Goal: Navigation & Orientation: Find specific page/section

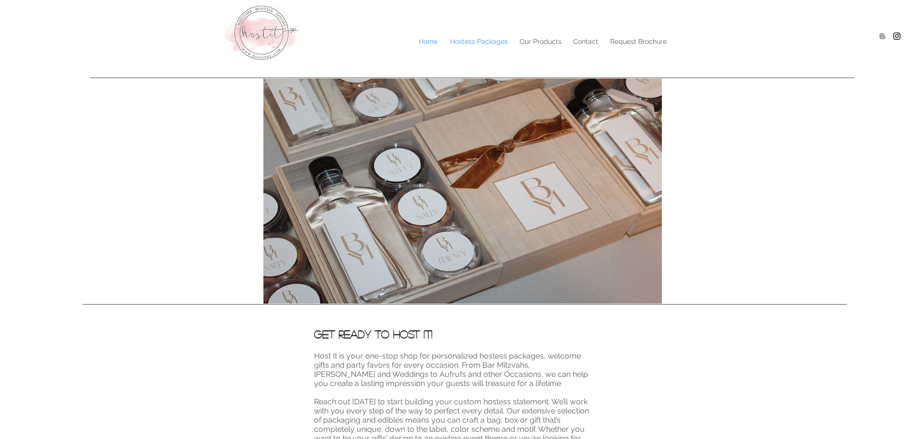
click at [499, 40] on p "Hostess Packages" at bounding box center [479, 41] width 68 height 14
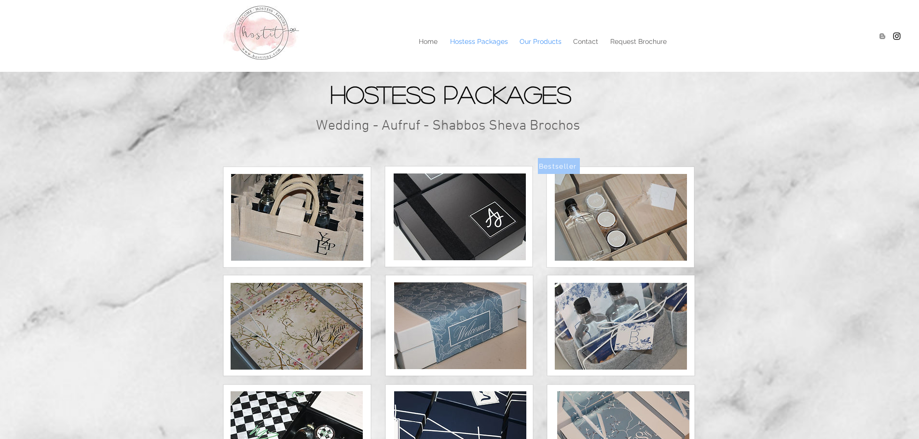
click at [552, 41] on p "Our Products" at bounding box center [541, 41] width 52 height 14
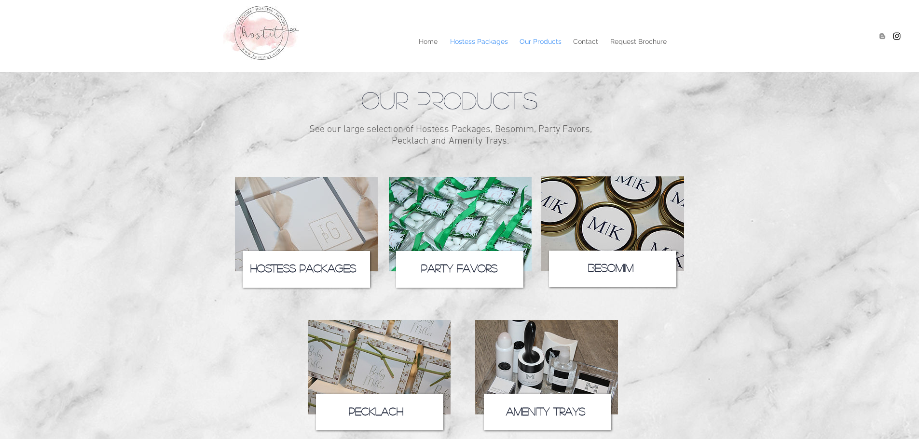
click at [477, 46] on p "Hostess Packages" at bounding box center [479, 41] width 68 height 14
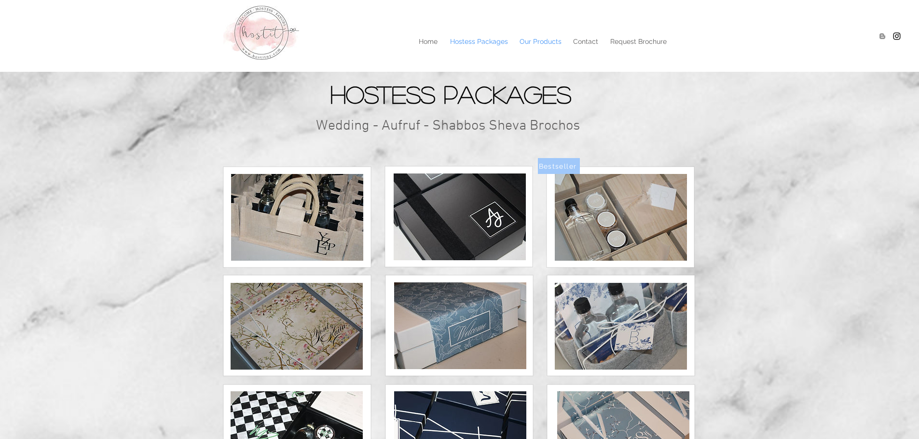
click at [545, 48] on p "Our Products" at bounding box center [541, 41] width 52 height 14
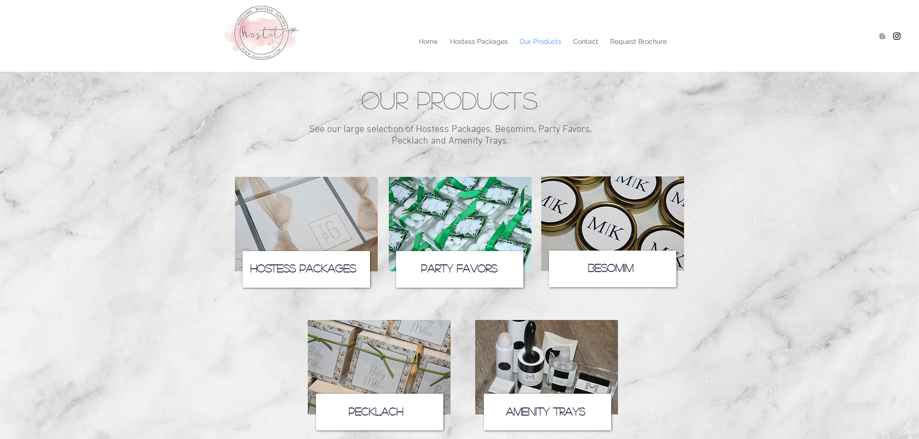
click at [551, 39] on p "Our Products" at bounding box center [541, 41] width 52 height 14
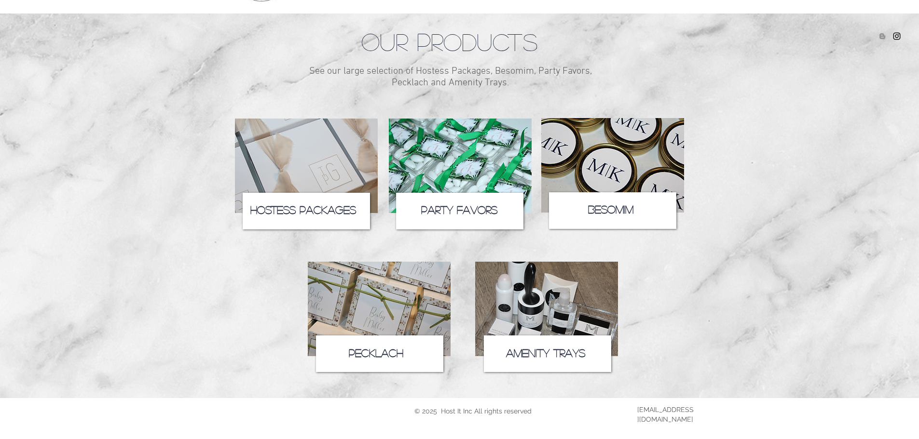
scroll to position [61, 0]
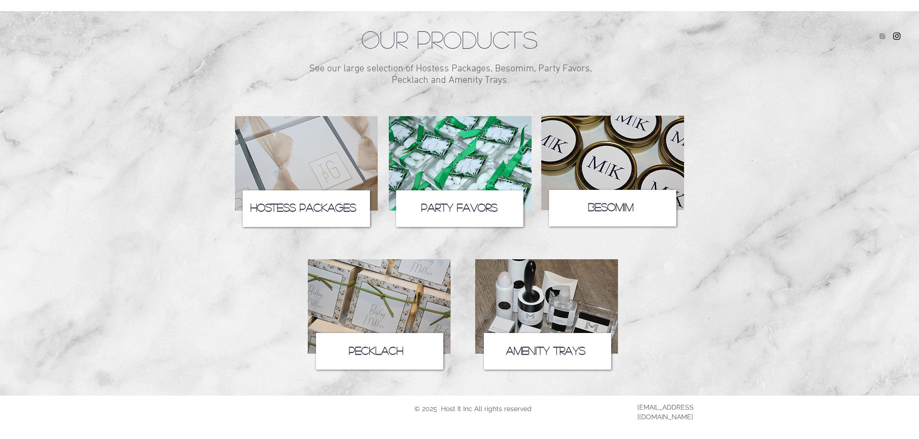
click at [556, 306] on img at bounding box center [546, 306] width 143 height 95
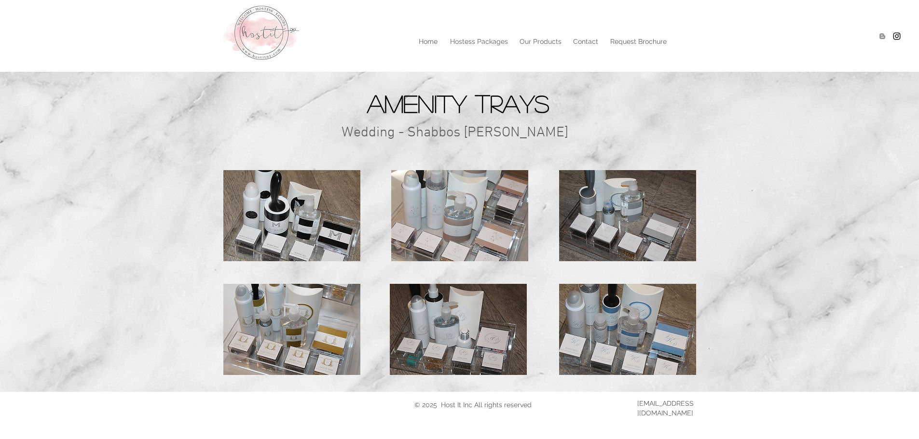
click at [305, 336] on img at bounding box center [291, 329] width 137 height 91
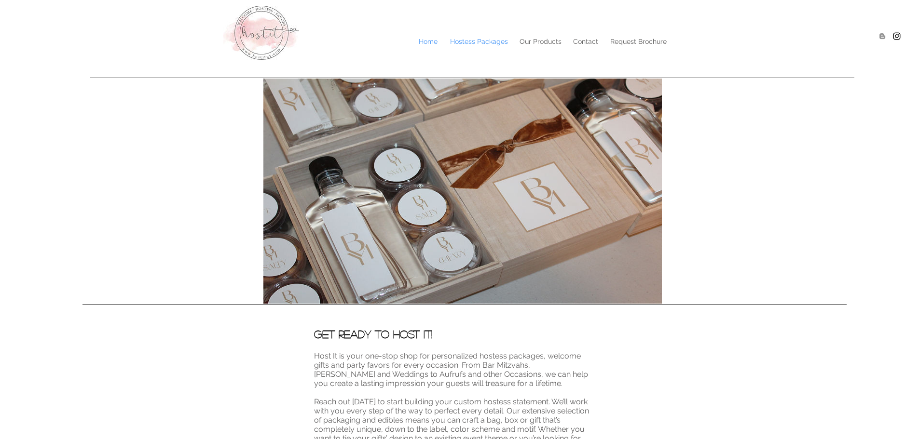
click at [479, 42] on p "Hostess Packages" at bounding box center [479, 41] width 68 height 14
click at [496, 39] on p "Hostess Packages" at bounding box center [479, 41] width 68 height 14
